Goal: Information Seeking & Learning: Learn about a topic

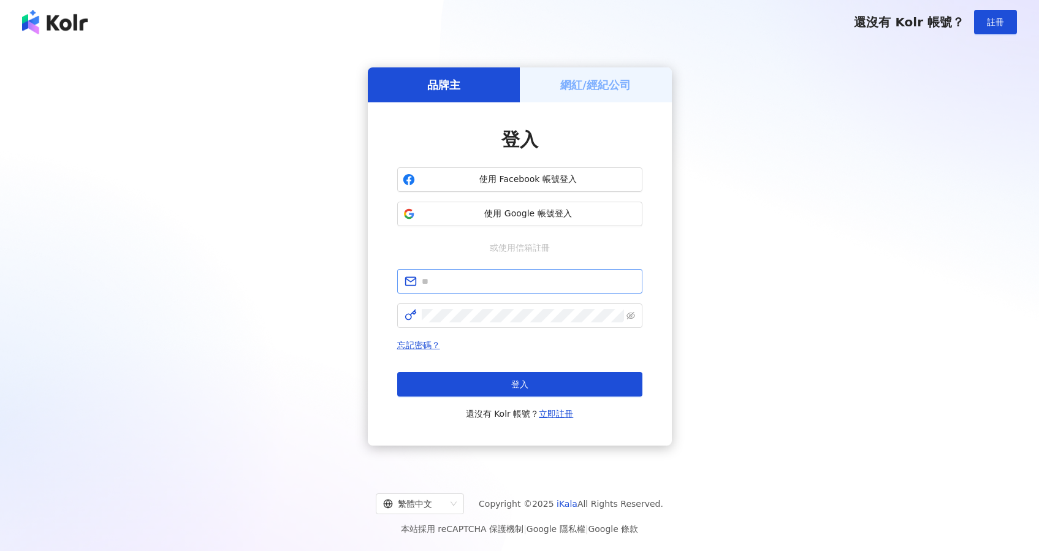
click at [484, 290] on span at bounding box center [519, 281] width 245 height 25
click at [485, 289] on span at bounding box center [519, 281] width 245 height 25
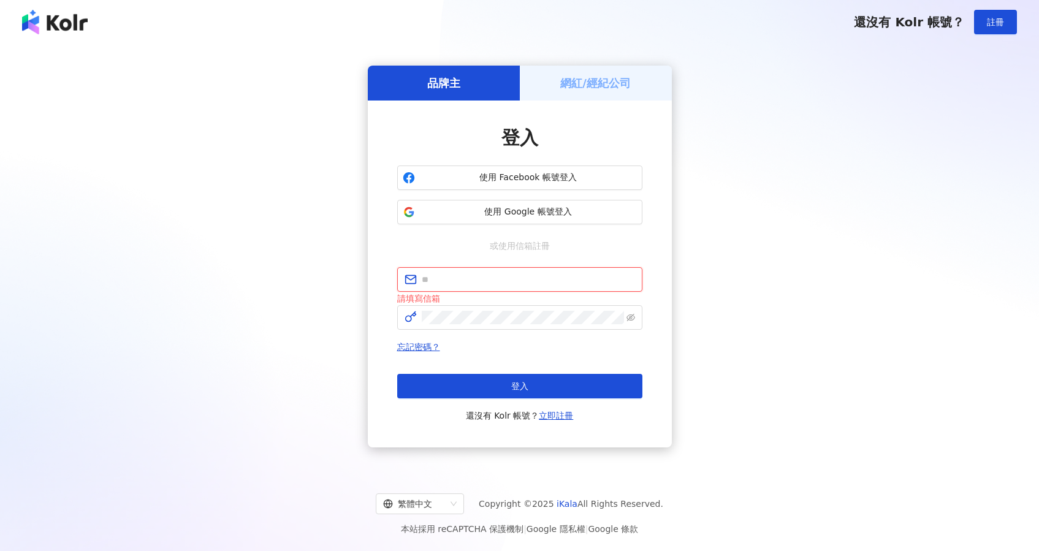
click at [487, 285] on input "text" at bounding box center [528, 279] width 213 height 13
type input "**********"
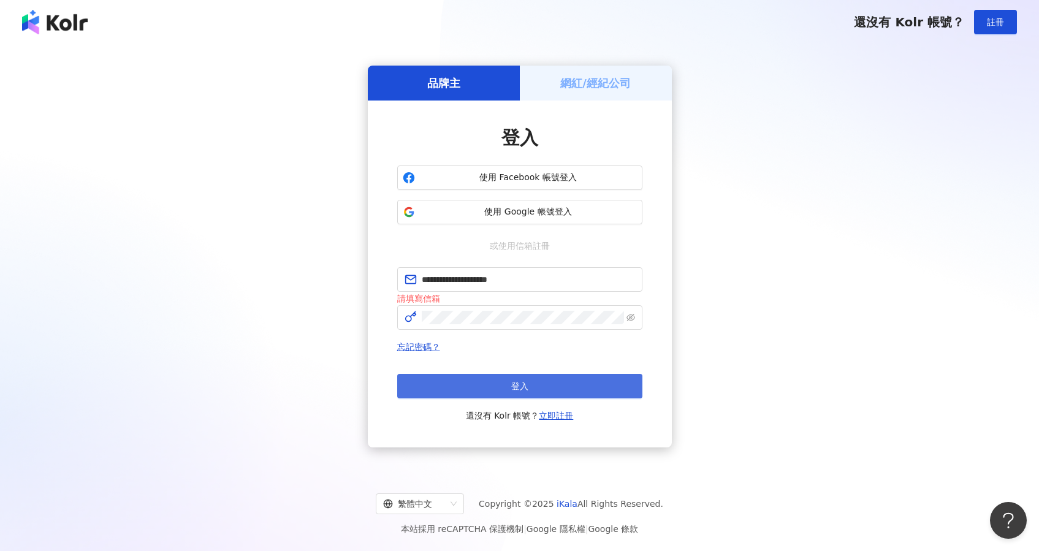
click at [585, 388] on button "登入" at bounding box center [519, 386] width 245 height 25
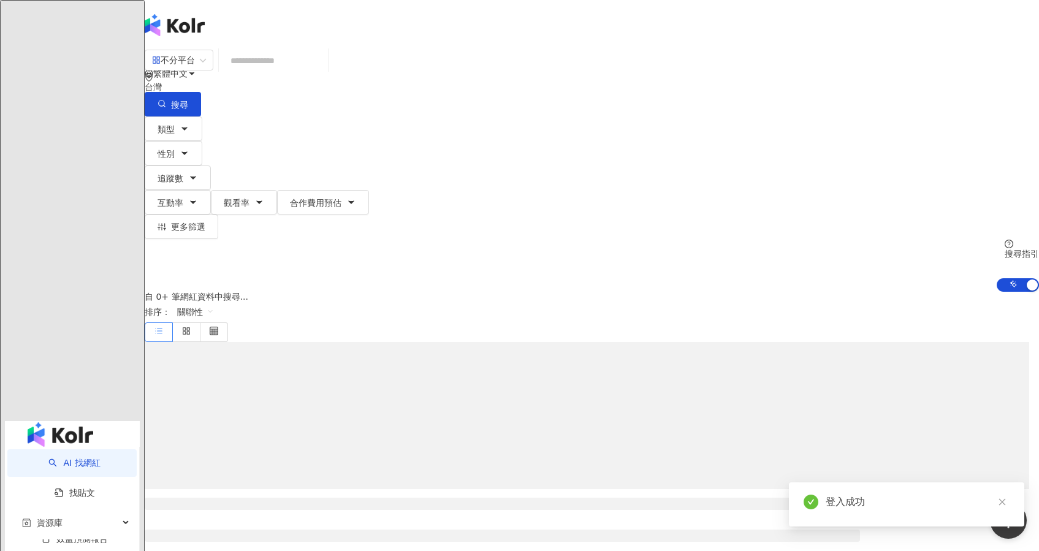
click at [323, 69] on input "search" at bounding box center [273, 60] width 99 height 23
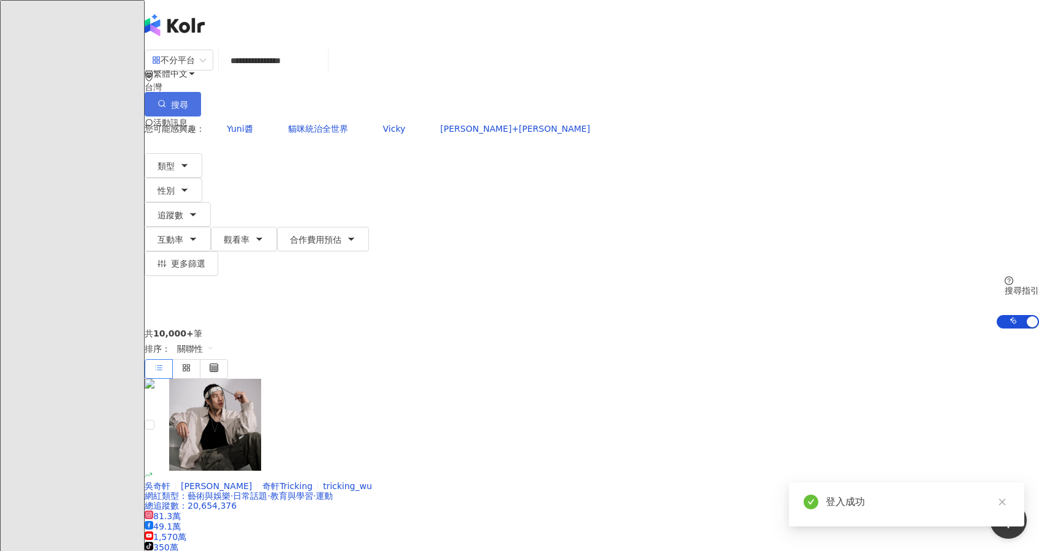
type input "**********"
click at [201, 92] on button "搜尋" at bounding box center [173, 104] width 56 height 25
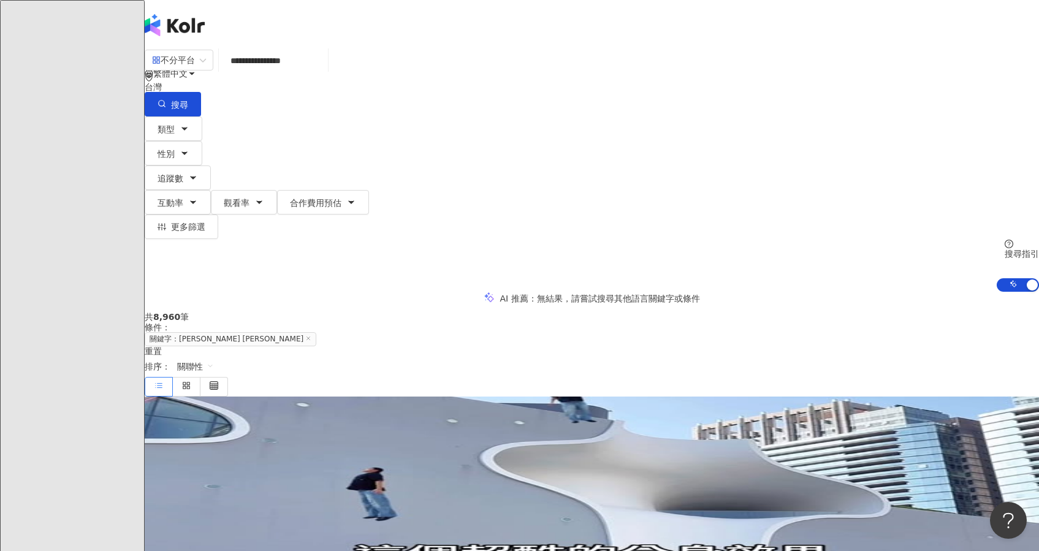
click at [305, 487] on mark "ANDY" at bounding box center [267, 493] width 75 height 13
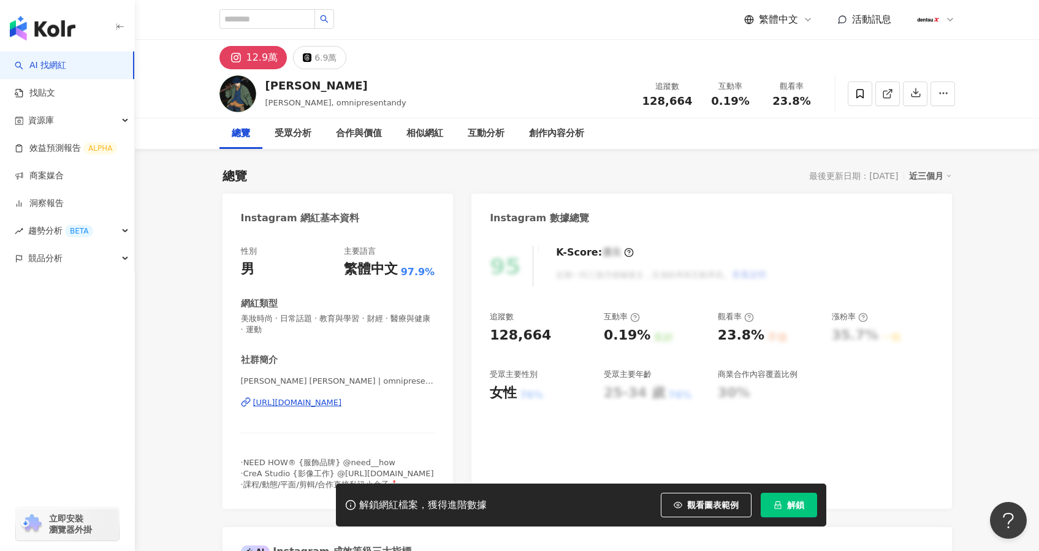
click at [805, 519] on div "解鎖網紅檔案，獲得進階數據 觀看圖表範例 解鎖" at bounding box center [581, 505] width 490 height 43
click at [807, 508] on button "解鎖" at bounding box center [789, 505] width 56 height 25
click at [793, 506] on span "解鎖" at bounding box center [795, 505] width 17 height 10
click at [664, 100] on span "128,664" at bounding box center [667, 100] width 50 height 13
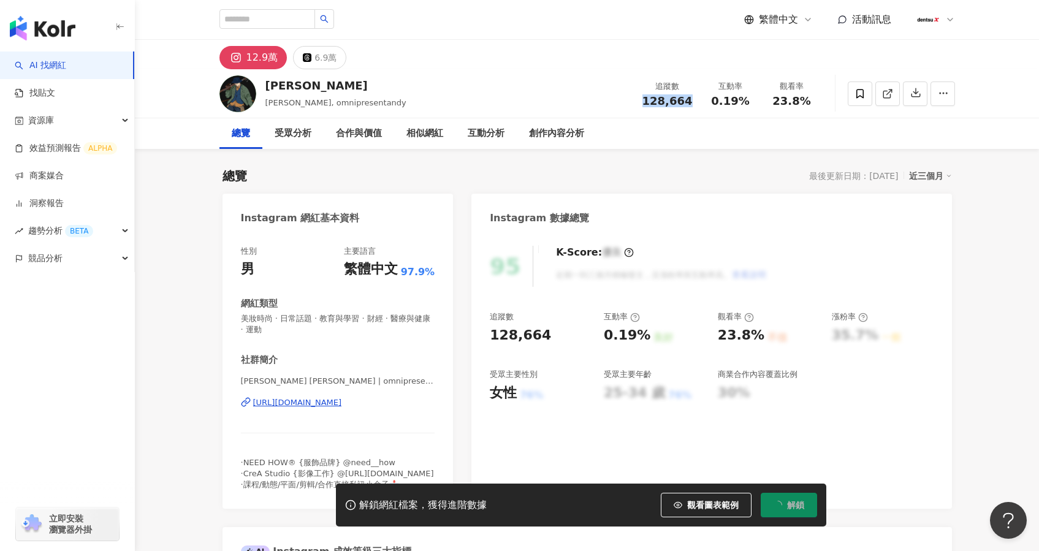
click at [664, 100] on span "128,664" at bounding box center [667, 100] width 50 height 13
copy span "128,664"
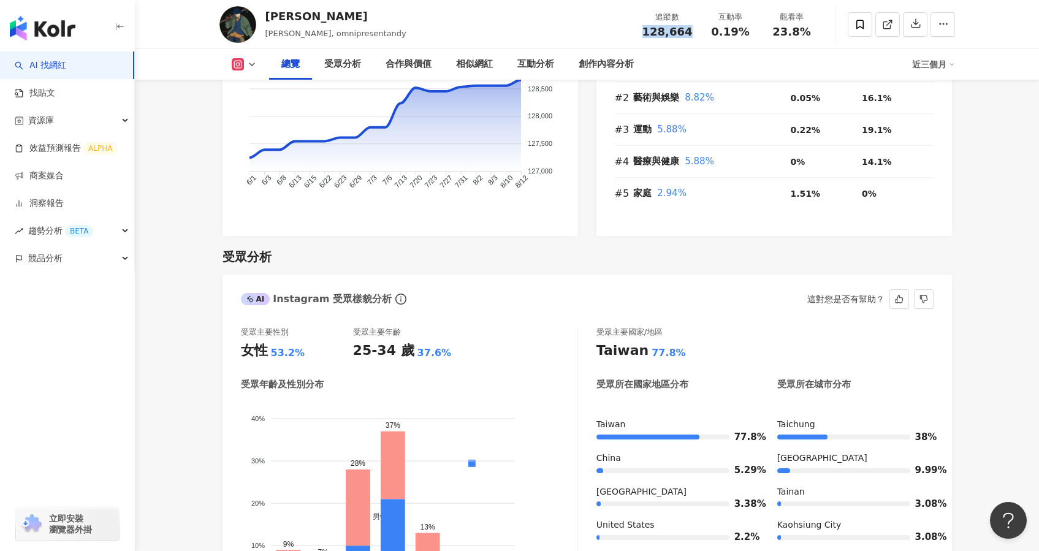
scroll to position [891, 0]
